Goal: Task Accomplishment & Management: Manage account settings

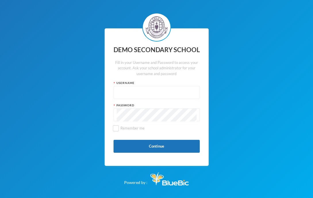
click at [145, 97] on input "text" at bounding box center [157, 92] width 80 height 13
type input "edeh"
click at [166, 138] on div "DEMO SECONDARY SCHOOL Fill in your Username and Password to access your account…" at bounding box center [157, 97] width 104 height 138
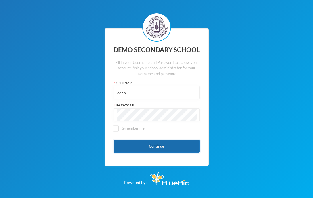
click at [158, 141] on button "Continue" at bounding box center [156, 146] width 86 height 13
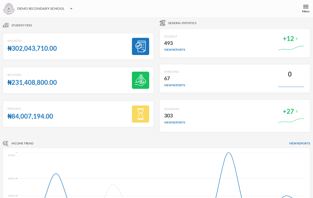
click at [63, 9] on div "DEMO SECONDARY SCHOOL" at bounding box center [40, 8] width 47 height 5
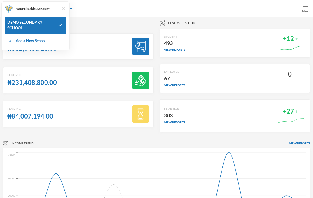
click at [304, 8] on img at bounding box center [305, 6] width 5 height 5
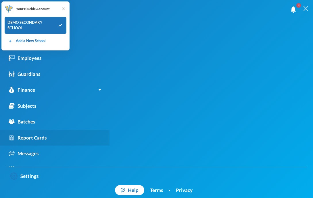
click at [36, 137] on div "Report Cards" at bounding box center [28, 137] width 38 height 7
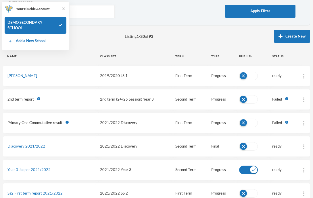
scroll to position [33, 0]
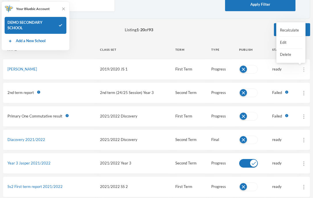
click at [303, 69] on img at bounding box center [303, 69] width 1 height 5
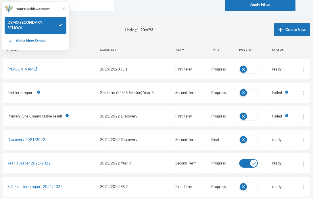
click at [304, 70] on img at bounding box center [303, 69] width 1 height 5
click at [305, 72] on div at bounding box center [303, 70] width 3 height 6
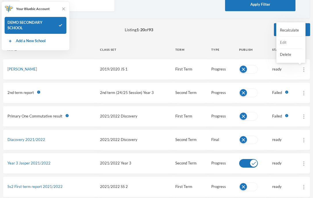
click at [286, 45] on button "Edit" at bounding box center [290, 43] width 23 height 10
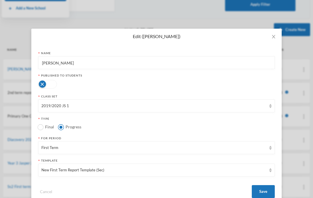
scroll to position [14, 0]
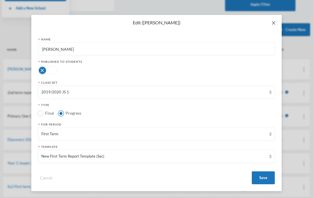
click at [272, 19] on span "Close" at bounding box center [273, 23] width 16 height 16
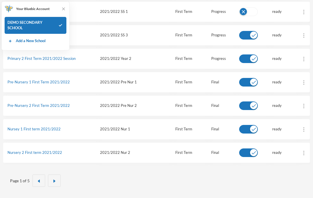
scroll to position [0, 0]
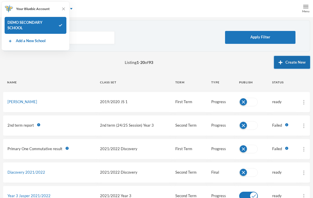
click at [297, 62] on button "Create New" at bounding box center [292, 62] width 36 height 13
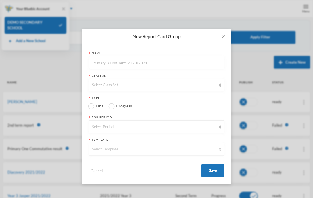
click at [134, 148] on div "Select Template" at bounding box center [154, 150] width 124 height 6
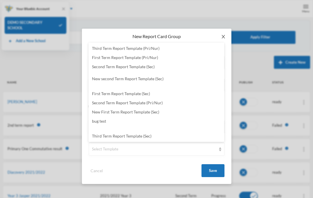
click at [224, 36] on icon "icon: close" at bounding box center [223, 36] width 5 height 5
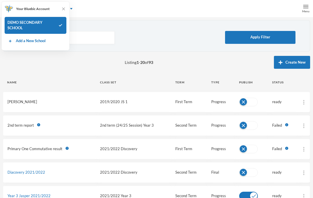
click at [36, 100] on link "Martha Olabosola Omodunni" at bounding box center [22, 102] width 30 height 5
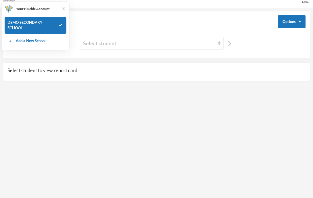
scroll to position [12, 0]
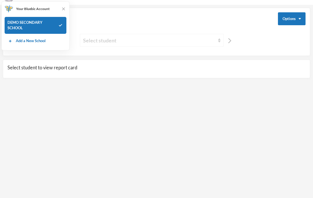
click at [163, 41] on div "Select student" at bounding box center [149, 40] width 132 height 8
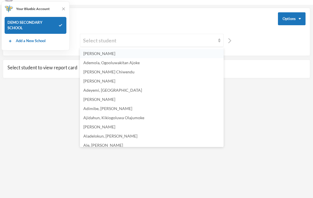
click at [151, 54] on li "Adebayo, Anthony Ayomide" at bounding box center [152, 53] width 144 height 9
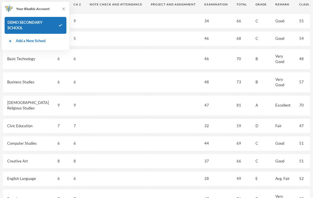
scroll to position [0, 0]
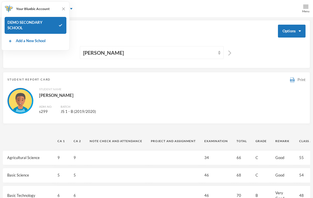
click at [297, 80] on div "Print" at bounding box center [298, 80] width 16 height 6
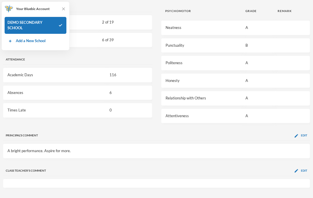
scroll to position [519, 0]
click at [299, 171] on div "Edit" at bounding box center [300, 171] width 13 height 4
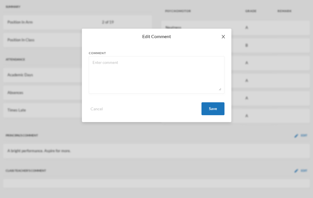
click at [225, 33] on span "Close" at bounding box center [223, 37] width 16 height 16
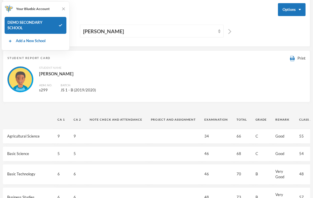
scroll to position [0, 0]
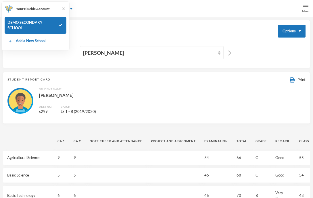
click at [184, 30] on div "Report Cards Options" at bounding box center [156, 31] width 298 height 13
click at [305, 5] on img at bounding box center [305, 6] width 5 height 5
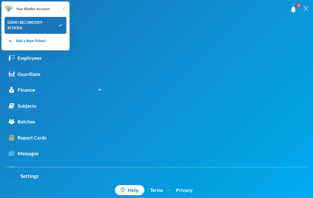
click at [64, 10] on img at bounding box center [64, 9] width 6 height 6
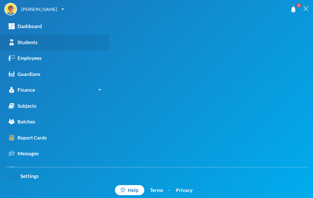
click at [33, 39] on div "Students" at bounding box center [23, 42] width 29 height 7
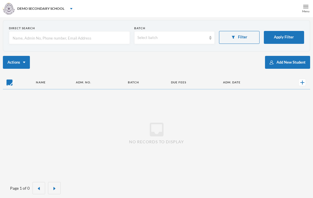
checkbox input "false"
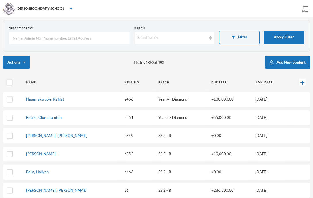
click at [305, 9] on div "Menu" at bounding box center [305, 11] width 7 height 4
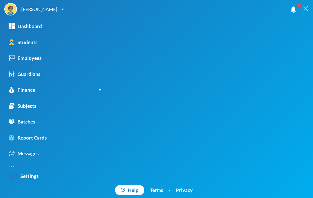
click at [305, 9] on img at bounding box center [305, 8] width 5 height 5
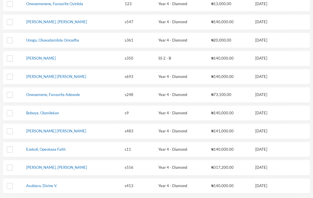
scroll to position [287, 0]
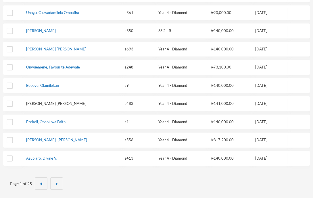
click at [51, 101] on link "Chinweze, Faith Lanre" at bounding box center [56, 103] width 60 height 5
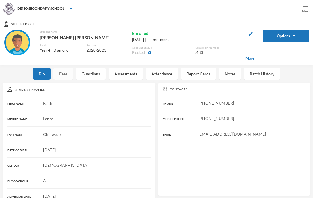
click at [60, 72] on div "Fees" at bounding box center [63, 74] width 20 height 12
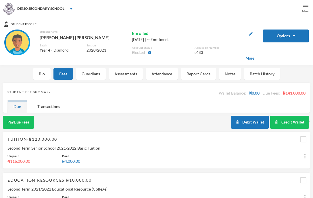
click at [300, 11] on div "Menu" at bounding box center [305, 8] width 14 height 17
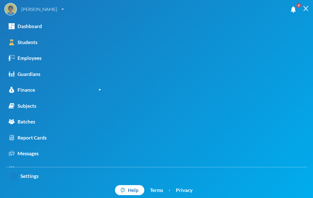
click at [48, 13] on div "Edeh Gabriel" at bounding box center [33, 9] width 59 height 13
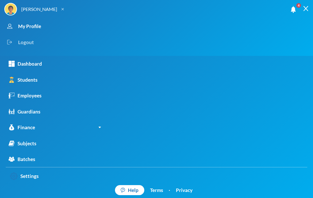
click at [26, 43] on div "Logout" at bounding box center [151, 42] width 294 height 16
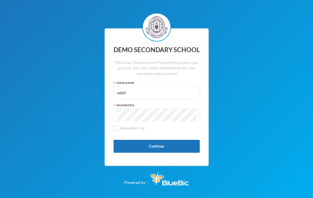
drag, startPoint x: 143, startPoint y: 95, endPoint x: 79, endPoint y: 94, distance: 64.3
click at [79, 94] on div "DEMO SECONDARY SCHOOL Fill in your Username and Password to access your account…" at bounding box center [156, 99] width 313 height 198
type input "p164"
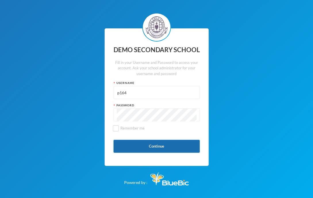
click at [137, 140] on button "Continue" at bounding box center [156, 146] width 86 height 13
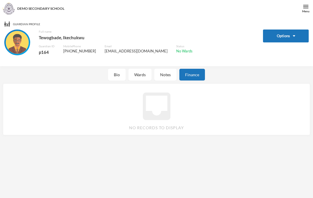
click at [186, 74] on div "Finance" at bounding box center [192, 75] width 26 height 12
click at [122, 78] on div "Bio" at bounding box center [117, 75] width 18 height 12
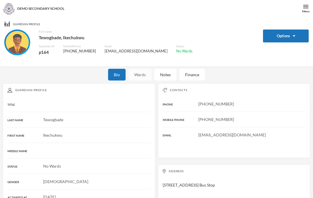
click at [135, 77] on div "Wards" at bounding box center [139, 75] width 23 height 12
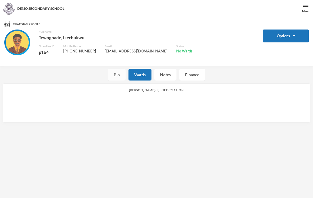
click at [119, 76] on div "Bio" at bounding box center [117, 75] width 18 height 12
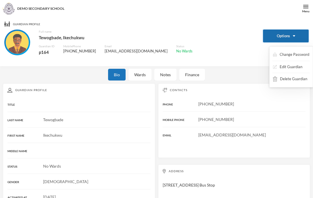
click at [277, 39] on button "Options" at bounding box center [286, 36] width 46 height 13
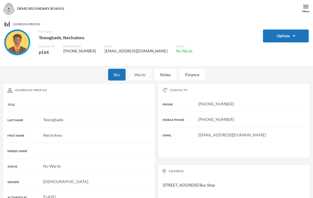
click at [141, 77] on div "Wards" at bounding box center [139, 75] width 23 height 12
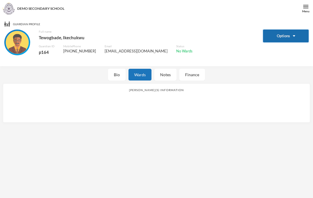
click at [282, 35] on button "Options" at bounding box center [286, 36] width 46 height 13
click at [282, 40] on button "Options" at bounding box center [286, 36] width 46 height 13
click at [20, 35] on img at bounding box center [17, 42] width 23 height 23
click at [9, 7] on img at bounding box center [8, 8] width 11 height 11
click at [289, 29] on div "Guardian Profile Options Full name Tewogbade, Ikechukwu Guardian ID p164 Mobile…" at bounding box center [156, 42] width 304 height 40
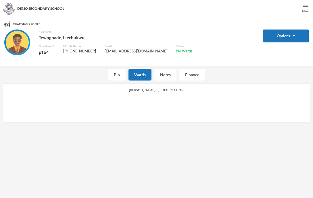
click at [303, 9] on div "Menu" at bounding box center [305, 11] width 7 height 4
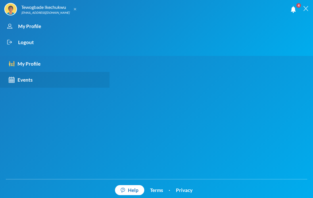
click at [34, 76] on link "Events" at bounding box center [54, 80] width 109 height 16
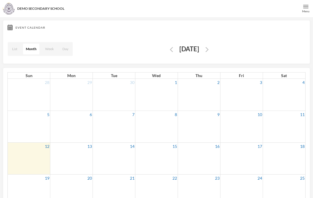
click at [306, 7] on img at bounding box center [305, 6] width 5 height 5
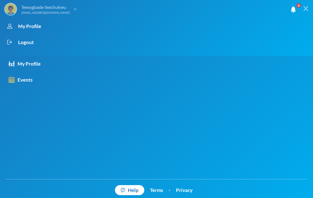
click at [46, 5] on div "Tewogbade Ikechukwu" at bounding box center [45, 7] width 48 height 7
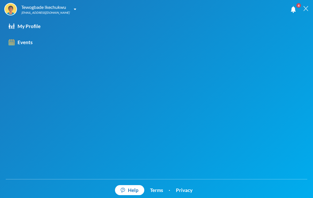
click at [295, 8] on span "4" at bounding box center [298, 5] width 9 height 9
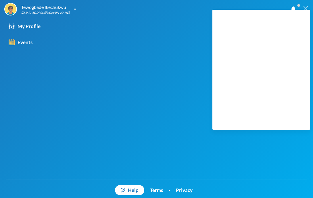
scroll to position [16, 0]
click at [306, 7] on img at bounding box center [305, 8] width 5 height 5
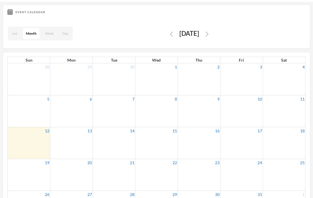
scroll to position [0, 0]
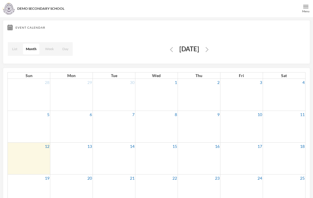
click at [306, 5] on img at bounding box center [305, 6] width 5 height 5
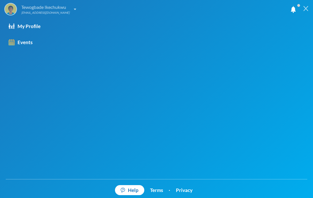
click at [67, 10] on div "Tewogbade Ikechukwu no-reply@bluebic.com" at bounding box center [40, 9] width 72 height 13
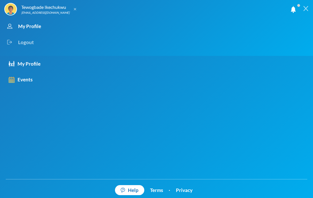
click at [38, 40] on div "Logout" at bounding box center [151, 42] width 294 height 16
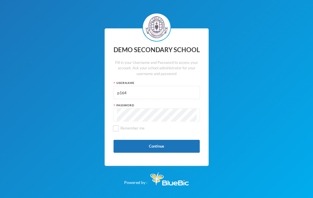
click at [141, 92] on input "p164" at bounding box center [157, 92] width 80 height 13
drag, startPoint x: 132, startPoint y: 95, endPoint x: 79, endPoint y: 94, distance: 53.1
click at [79, 94] on div "DEMO SECONDARY SCHOOL Fill in your Username and Password to access your account…" at bounding box center [156, 99] width 313 height 198
type input "s"
type input "edeh"
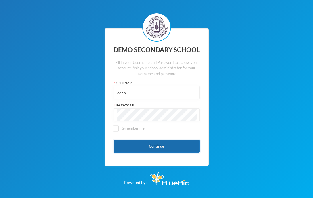
click at [136, 143] on button "Continue" at bounding box center [156, 146] width 86 height 13
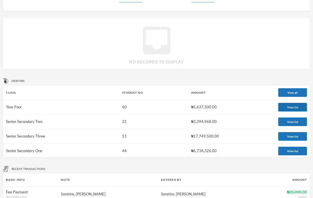
click at [287, 106] on button "View list" at bounding box center [292, 107] width 29 height 9
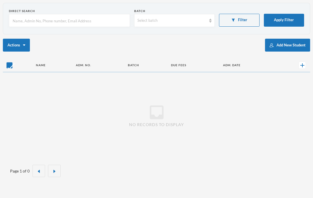
checkbox input "false"
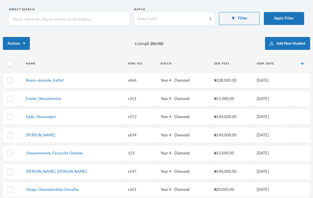
scroll to position [13, 0]
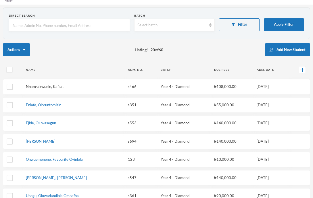
click at [54, 88] on link "Nnam-akwuole, Kafilat" at bounding box center [45, 86] width 38 height 5
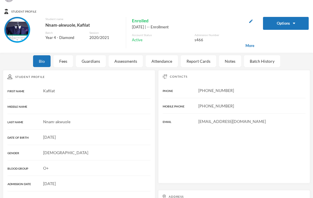
click at [63, 68] on div "Student Profile Options Student name Nnam-akwuole, Kafilat Batch Year 4 - Diamo…" at bounding box center [156, 140] width 313 height 271
click at [63, 64] on div "Fees" at bounding box center [63, 61] width 20 height 12
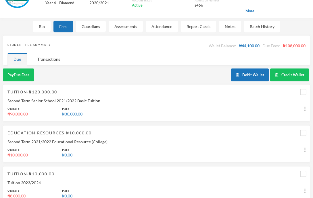
scroll to position [59, 0]
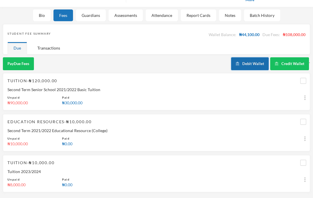
click at [255, 65] on button "Debit Wallet" at bounding box center [250, 63] width 38 height 13
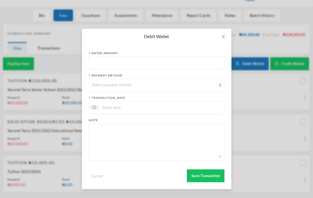
click at [146, 63] on input "text" at bounding box center [156, 63] width 129 height 13
click at [147, 83] on div "Select payment method" at bounding box center [154, 85] width 124 height 6
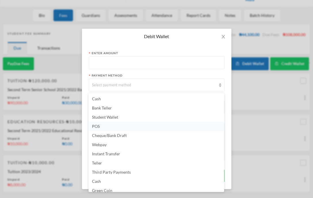
click at [140, 129] on li "POS" at bounding box center [156, 126] width 136 height 9
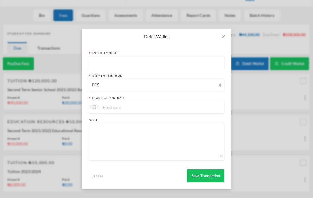
click at [142, 111] on div at bounding box center [157, 107] width 136 height 13
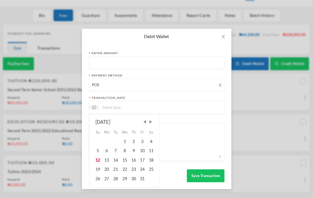
click at [98, 161] on div "12" at bounding box center [97, 160] width 9 height 9
type input "12/10/2025"
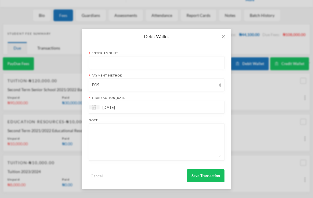
click at [118, 66] on input "text" at bounding box center [156, 63] width 129 height 13
type input "90000"
click at [140, 98] on div "transaction_date" at bounding box center [157, 98] width 136 height 4
click at [198, 173] on button "Save Transaction" at bounding box center [206, 176] width 38 height 13
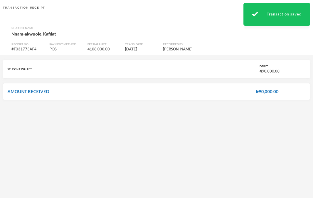
click at [280, 40] on div "Receipt No. # F031773AF4 Payment Method POS Fee balance ₦108,000.00 Trans. Date…" at bounding box center [160, 45] width 303 height 15
click at [252, 113] on div "Transaction Receipt POS PDF Student Name Nnam-akwuole, Kafilat Receipt No. # F0…" at bounding box center [156, 99] width 313 height 198
click at [248, 22] on div "Transaction saved" at bounding box center [276, 14] width 67 height 23
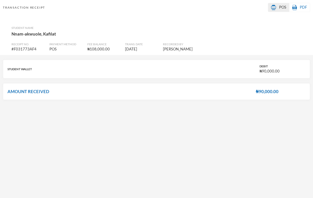
click at [282, 10] on link "POS" at bounding box center [278, 8] width 15 height 6
click at [298, 8] on span at bounding box center [298, 5] width 9 height 9
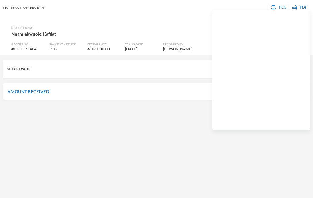
click at [299, 8] on span at bounding box center [298, 5] width 9 height 9
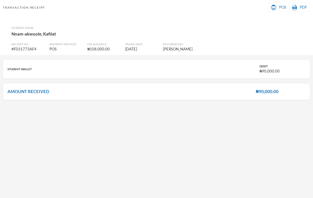
click at [299, 8] on span at bounding box center [298, 5] width 9 height 9
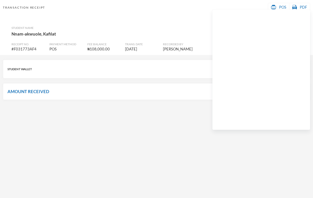
click at [299, 8] on span at bounding box center [298, 5] width 9 height 9
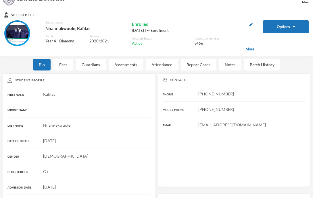
scroll to position [7, 0]
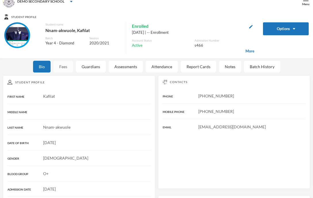
click at [63, 66] on div "Fees" at bounding box center [63, 67] width 20 height 12
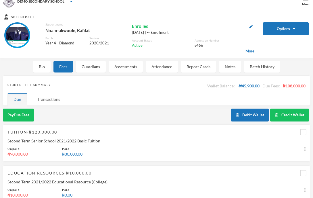
click at [39, 101] on div "Transactions" at bounding box center [48, 99] width 35 height 12
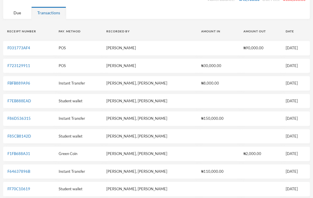
scroll to position [0, 0]
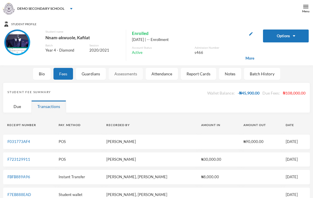
click at [119, 73] on div "Assessments" at bounding box center [126, 74] width 34 height 12
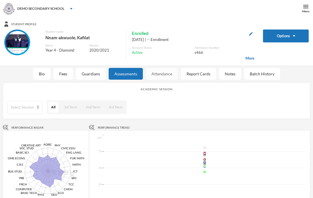
click at [152, 74] on div "Attendance" at bounding box center [162, 74] width 32 height 12
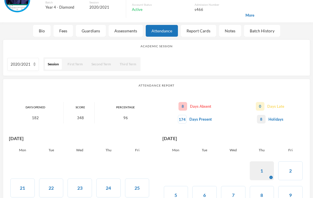
scroll to position [53, 0]
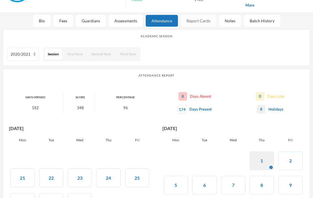
click at [192, 18] on div "Report Cards" at bounding box center [198, 21] width 35 height 12
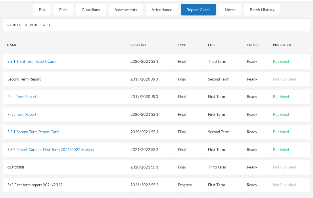
scroll to position [0, 0]
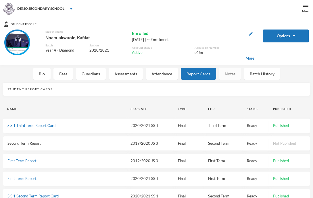
click at [227, 72] on div "Notes" at bounding box center [230, 74] width 22 height 12
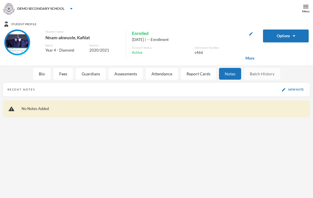
click at [258, 71] on div "Batch History" at bounding box center [262, 74] width 36 height 12
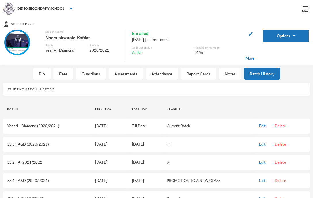
scroll to position [32, 0]
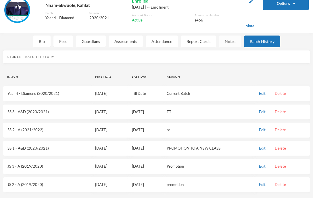
click at [228, 41] on div "Notes" at bounding box center [230, 42] width 22 height 12
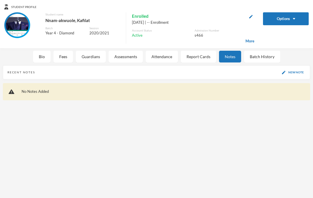
scroll to position [17, 0]
click at [201, 56] on div "Report Cards" at bounding box center [198, 57] width 35 height 12
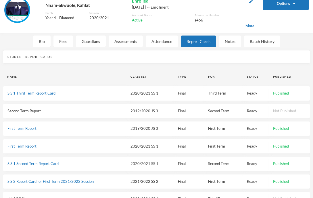
scroll to position [0, 0]
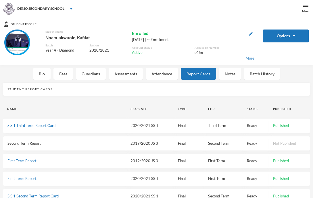
click at [248, 57] on span "More" at bounding box center [249, 59] width 9 height 6
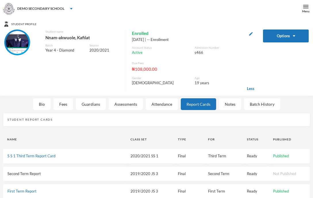
click at [252, 84] on div "19 years" at bounding box center [224, 83] width 60 height 6
click at [296, 38] on button "Options" at bounding box center [286, 36] width 46 height 13
click at [93, 98] on div "Student Profile Options Student name Nnam-akwuole, Kafilat Batch Year 4 - Diamo…" at bounding box center [156, 155] width 313 height 276
click at [89, 106] on div "Guardians" at bounding box center [91, 104] width 30 height 12
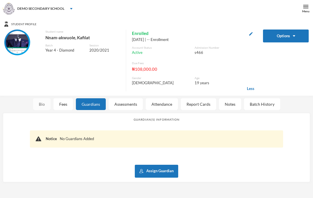
click at [40, 100] on div "Bio" at bounding box center [42, 104] width 18 height 12
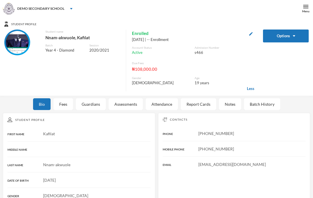
scroll to position [120, 0]
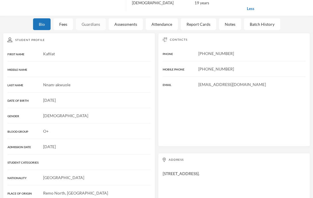
click at [82, 24] on div "Guardians" at bounding box center [91, 24] width 30 height 12
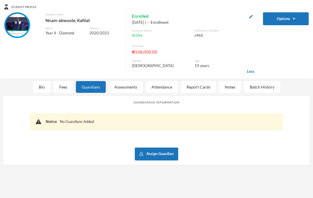
scroll to position [17, 0]
click at [148, 150] on button "Assign Guardian" at bounding box center [156, 154] width 43 height 13
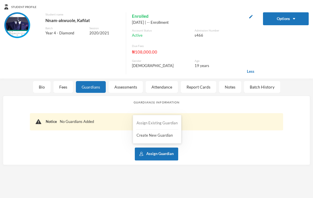
click at [157, 122] on button "Assign Existing Guardian" at bounding box center [157, 123] width 42 height 10
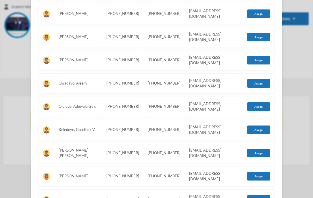
scroll to position [425, 0]
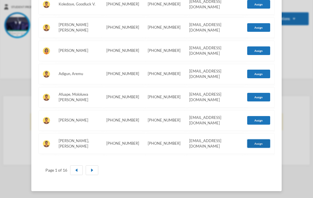
click at [255, 142] on button "Assign" at bounding box center [258, 144] width 23 height 9
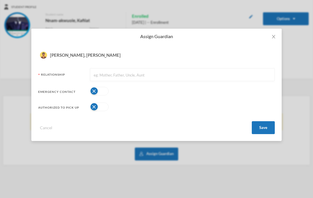
scroll to position [0, 0]
click at [110, 78] on input "text" at bounding box center [182, 75] width 178 height 13
type input "Father"
click at [97, 94] on button "button" at bounding box center [99, 91] width 19 height 9
click at [98, 94] on button "button" at bounding box center [99, 91] width 19 height 9
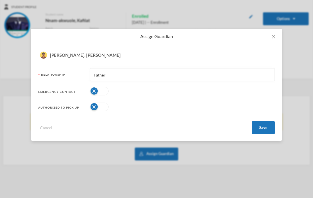
click at [97, 109] on button "button" at bounding box center [99, 107] width 19 height 9
click at [264, 132] on button "Save" at bounding box center [263, 127] width 23 height 13
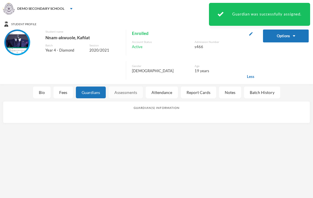
click at [115, 91] on div "Assessments" at bounding box center [126, 93] width 34 height 12
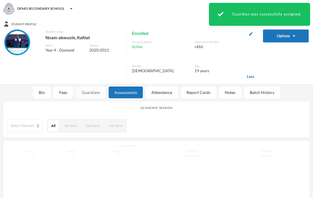
click at [98, 94] on div "Guardians" at bounding box center [91, 93] width 30 height 12
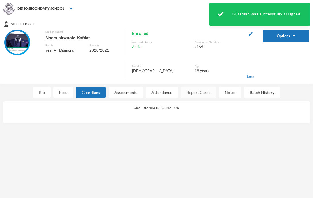
click at [192, 95] on div "Report Cards" at bounding box center [198, 93] width 35 height 12
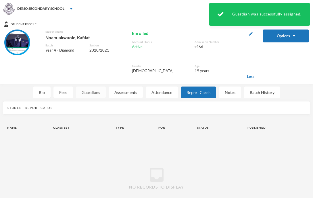
click at [92, 94] on div "Guardians" at bounding box center [91, 93] width 30 height 12
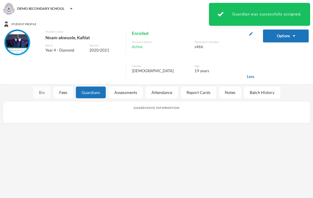
click at [44, 91] on div "Bio" at bounding box center [42, 93] width 18 height 12
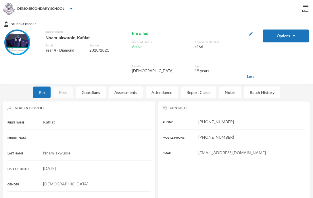
click at [58, 92] on div "Fees" at bounding box center [63, 93] width 20 height 12
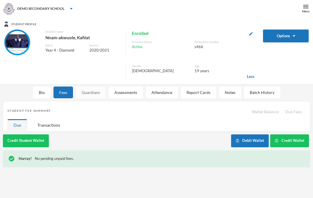
click at [77, 91] on div "Guardians" at bounding box center [91, 93] width 30 height 12
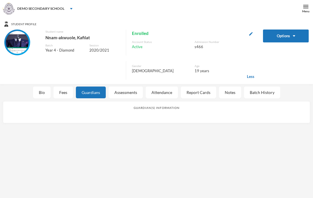
click at [100, 88] on div "Guardians" at bounding box center [91, 93] width 30 height 12
click at [117, 88] on div "Assessments" at bounding box center [126, 93] width 34 height 12
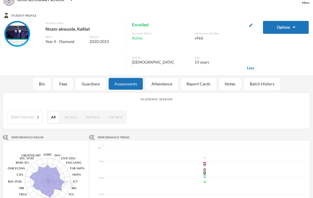
scroll to position [7, 0]
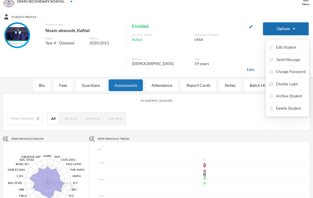
click at [296, 26] on button "Options" at bounding box center [286, 28] width 46 height 13
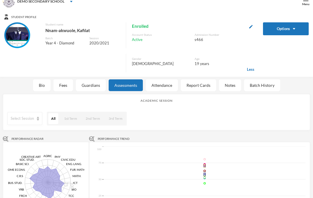
click at [239, 59] on div "Age" at bounding box center [224, 59] width 60 height 4
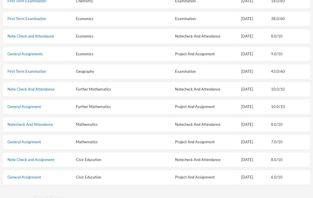
scroll to position [460, 0]
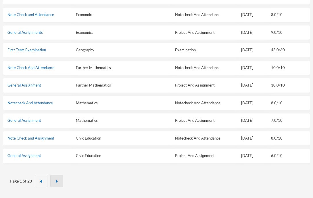
click at [56, 181] on img "button" at bounding box center [56, 181] width 3 height 3
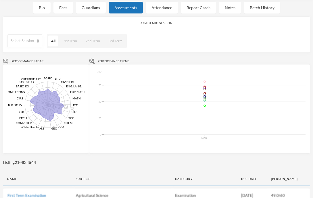
scroll to position [90, 0]
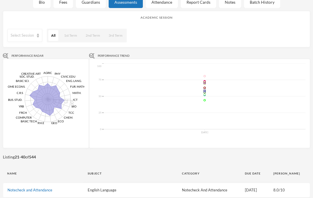
click at [92, 55] on img at bounding box center [92, 56] width 6 height 6
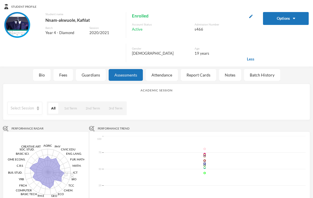
scroll to position [0, 0]
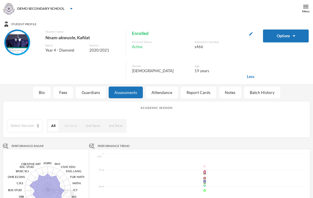
click at [72, 126] on button "1st Term" at bounding box center [70, 126] width 19 height 11
click at [27, 126] on div "Select Session" at bounding box center [22, 126] width 23 height 6
click at [30, 147] on span "2020/2021" at bounding box center [21, 148] width 20 height 5
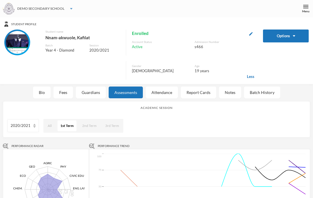
click at [52, 13] on div "DEMO SECONDARY SCHOOL" at bounding box center [156, 8] width 313 height 17
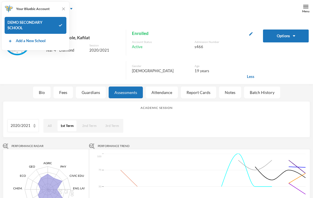
click at [115, 23] on div "Student Profile" at bounding box center [156, 24] width 304 height 5
click at [307, 11] on div "Menu" at bounding box center [305, 11] width 7 height 4
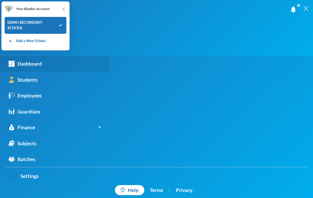
click at [34, 64] on div "Dashboard" at bounding box center [25, 63] width 33 height 7
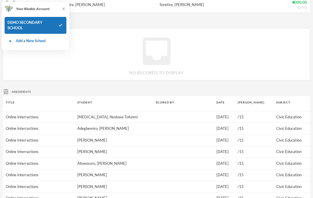
scroll to position [72, 0]
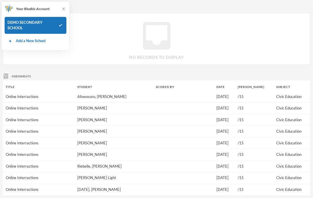
click at [156, 37] on icon "inbox" at bounding box center [156, 36] width 37 height 37
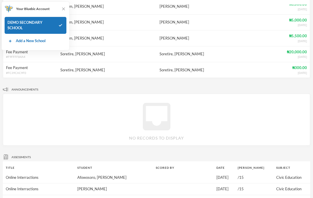
click at [33, 87] on div "Announcements" at bounding box center [156, 90] width 307 height 6
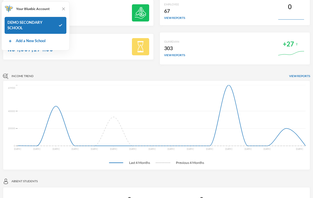
scroll to position [0, 0]
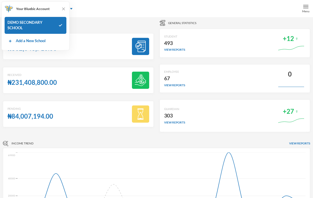
click at [306, 8] on img at bounding box center [305, 6] width 5 height 5
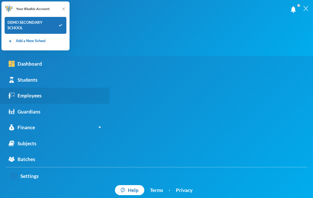
click at [34, 97] on div "Employees" at bounding box center [25, 95] width 33 height 7
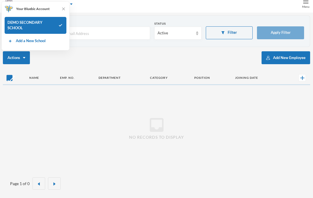
checkbox input "false"
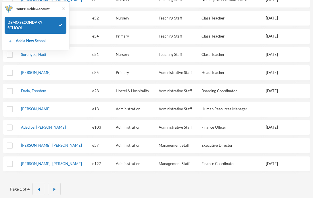
scroll to position [287, 0]
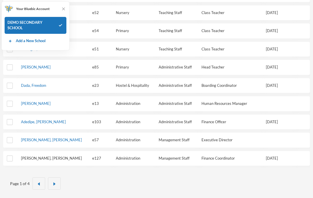
click at [51, 157] on link "Alli, Desmond Beatrice" at bounding box center [51, 158] width 61 height 5
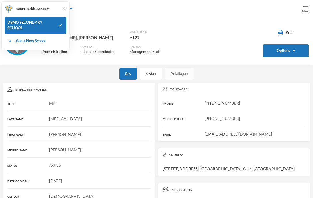
click at [177, 72] on div "Privileges" at bounding box center [179, 74] width 29 height 12
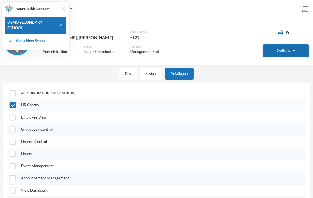
click at [293, 53] on button "Options" at bounding box center [286, 51] width 46 height 13
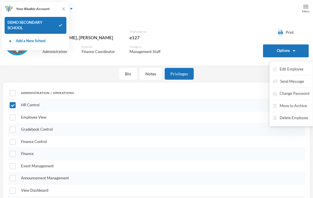
click at [249, 65] on div "Employee Profile Print Options Employee name Alli, Desmond Beatrice Employee no…" at bounding box center [156, 41] width 313 height 48
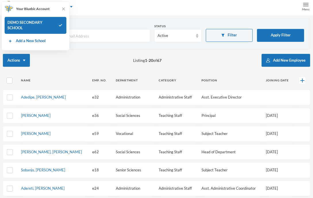
scroll to position [142, 0]
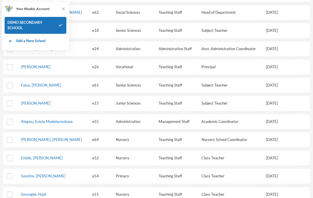
click at [40, 105] on td "Augustine, Tosin" at bounding box center [52, 104] width 71 height 16
click at [39, 102] on link "Augustine, Tosin" at bounding box center [36, 103] width 30 height 5
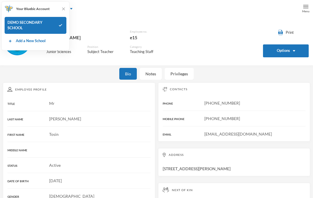
click at [144, 80] on div "Employee Profile Print Options Employee name Augustine, Tosin Employee no. e15 …" at bounding box center [156, 183] width 313 height 333
click at [149, 76] on div "Notes" at bounding box center [151, 74] width 22 height 12
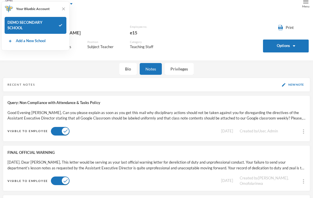
scroll to position [6, 0]
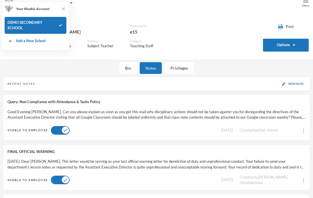
click at [247, 128] on div "Created by User, Admin" at bounding box center [268, 131] width 57 height 6
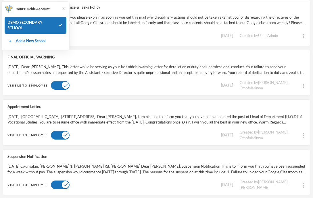
scroll to position [103, 0]
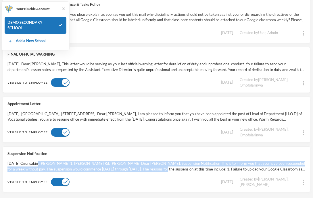
drag, startPoint x: 36, startPoint y: 163, endPoint x: 142, endPoint y: 170, distance: 106.2
click at [142, 170] on div "18th November, 2021 Ogunsakin, Sulaimon A. 1, Segun Adetiba Rd, Ajegunle Saka D…" at bounding box center [156, 166] width 298 height 11
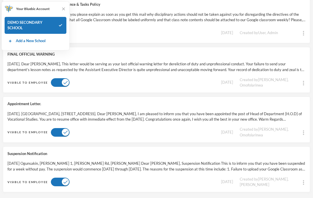
click at [154, 179] on div "Visible to employee" at bounding box center [111, 182] width 209 height 11
click at [302, 180] on div at bounding box center [303, 182] width 4 height 6
click at [290, 153] on button "Edit Note" at bounding box center [290, 155] width 23 height 10
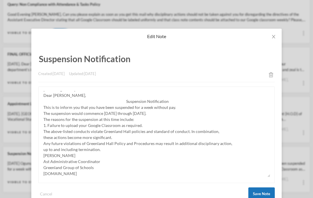
scroll to position [16, 0]
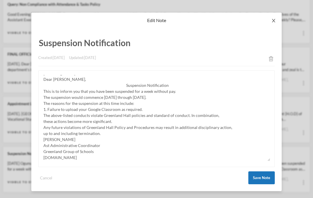
click at [273, 24] on span "Close" at bounding box center [273, 21] width 16 height 16
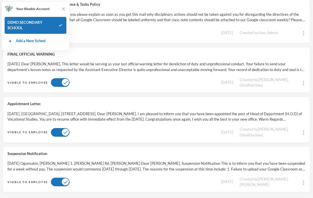
scroll to position [0, 0]
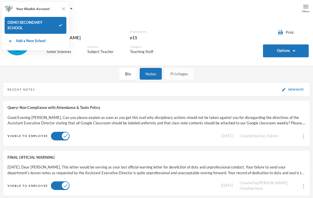
click at [189, 73] on div "Privileges" at bounding box center [179, 74] width 29 height 12
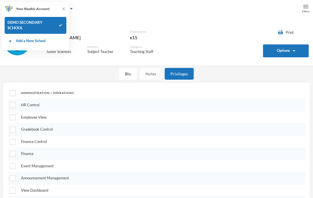
click at [145, 71] on div "Notes" at bounding box center [151, 74] width 22 height 12
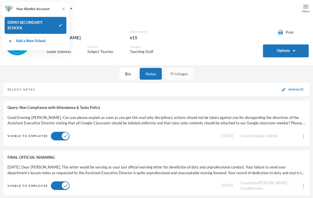
click at [175, 74] on div "Privileges" at bounding box center [179, 74] width 29 height 12
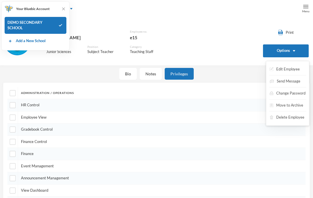
click at [289, 29] on div "Employee Profile Print Options Employee name Augustine, Tosin Employee no. e15 …" at bounding box center [156, 42] width 304 height 40
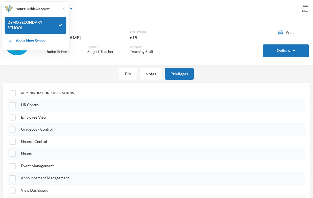
click at [284, 33] on button "Print" at bounding box center [286, 33] width 46 height 6
click at [65, 8] on img at bounding box center [64, 9] width 6 height 6
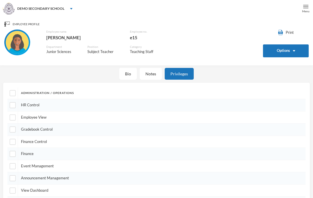
click at [302, 9] on div "Menu" at bounding box center [305, 11] width 7 height 4
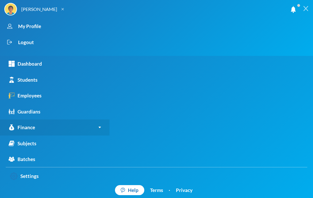
click at [40, 129] on link "Finance" at bounding box center [54, 128] width 109 height 16
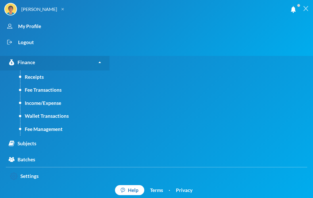
scroll to position [66, 0]
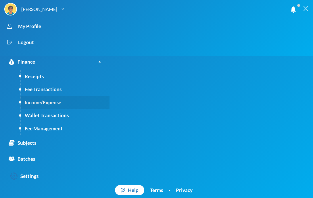
click at [50, 103] on link "Income/Expense" at bounding box center [64, 102] width 89 height 13
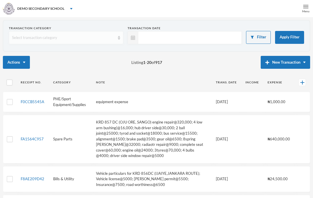
click at [70, 38] on div "Select transaction category" at bounding box center [63, 38] width 103 height 6
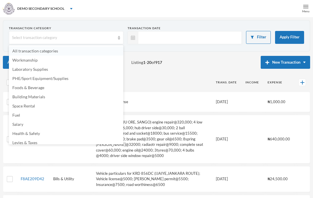
click at [65, 52] on li "All transaction categories" at bounding box center [66, 51] width 114 height 9
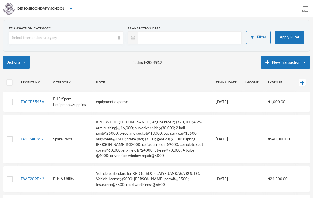
click at [170, 39] on span at bounding box center [188, 37] width 101 height 13
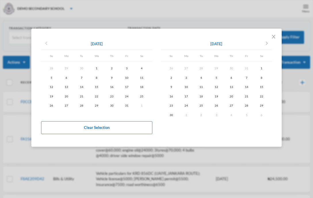
click at [43, 45] on icon "chevron_left" at bounding box center [46, 43] width 7 height 7
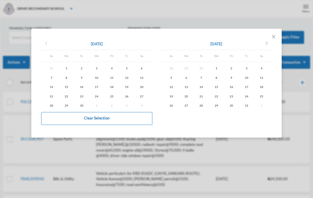
click at [43, 45] on icon "chevron_left" at bounding box center [46, 43] width 7 height 7
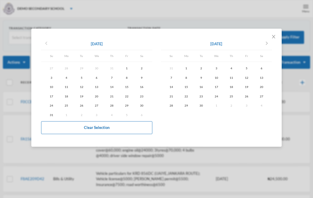
click at [43, 45] on icon "chevron_left" at bounding box center [46, 43] width 7 height 7
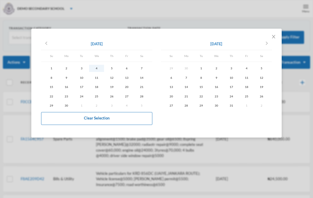
click at [95, 69] on div "4" at bounding box center [96, 68] width 15 height 7
click at [228, 107] on div "31" at bounding box center [231, 105] width 15 height 7
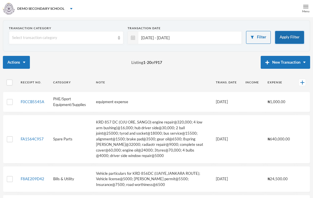
click at [283, 43] on button "Apply Filter" at bounding box center [289, 37] width 29 height 13
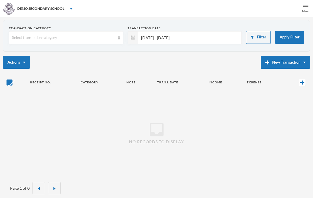
click at [192, 38] on span "04/06/2025 - 31/07/2025" at bounding box center [188, 37] width 101 height 13
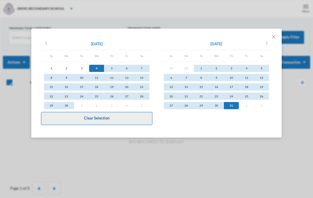
click at [121, 120] on button "Clear Selection" at bounding box center [96, 118] width 111 height 13
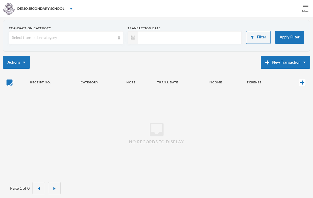
click at [292, 46] on form "Transaction category Select transaction category Transaction Date Filter Apply …" at bounding box center [156, 37] width 295 height 22
click at [280, 37] on button "Apply Filter" at bounding box center [289, 37] width 29 height 13
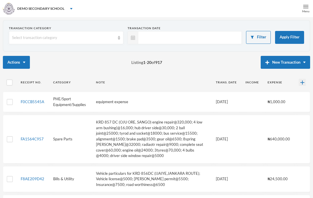
click at [301, 81] on img at bounding box center [302, 83] width 4 height 4
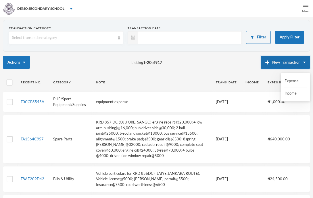
click at [283, 57] on button "New Transaction" at bounding box center [284, 62] width 49 height 13
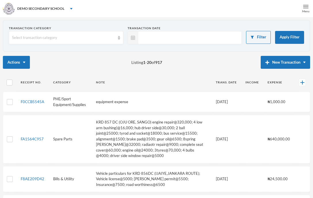
click at [201, 79] on th "Note" at bounding box center [152, 82] width 120 height 13
click at [28, 65] on button "Actions" at bounding box center [16, 62] width 27 height 13
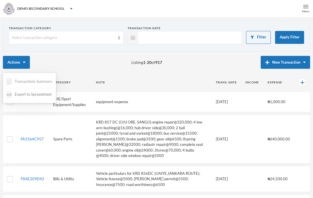
click at [37, 95] on span "Export to Spreadsheet" at bounding box center [33, 95] width 37 height 6
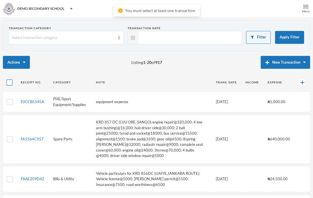
click at [10, 85] on input "checkbox" at bounding box center [10, 83] width 6 height 6
checkbox input "true"
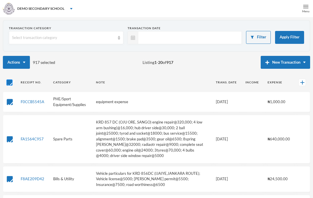
checkbox input "true"
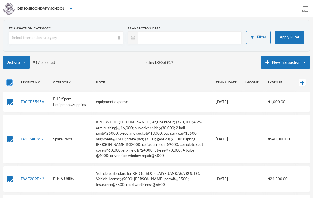
checkbox input "true"
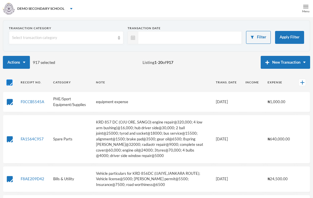
checkbox input "true"
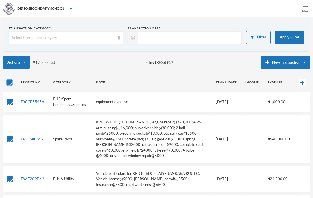
checkbox input "true"
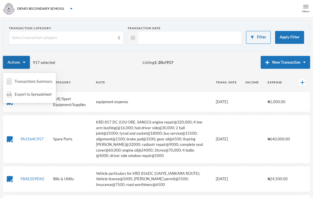
click at [26, 67] on button "Actions" at bounding box center [16, 62] width 27 height 13
click at [38, 92] on span "Export to Spreadsheet" at bounding box center [33, 95] width 37 height 6
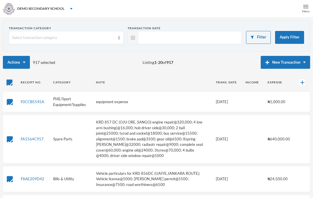
click at [306, 4] on img at bounding box center [305, 6] width 5 height 5
